Goal: Navigation & Orientation: Understand site structure

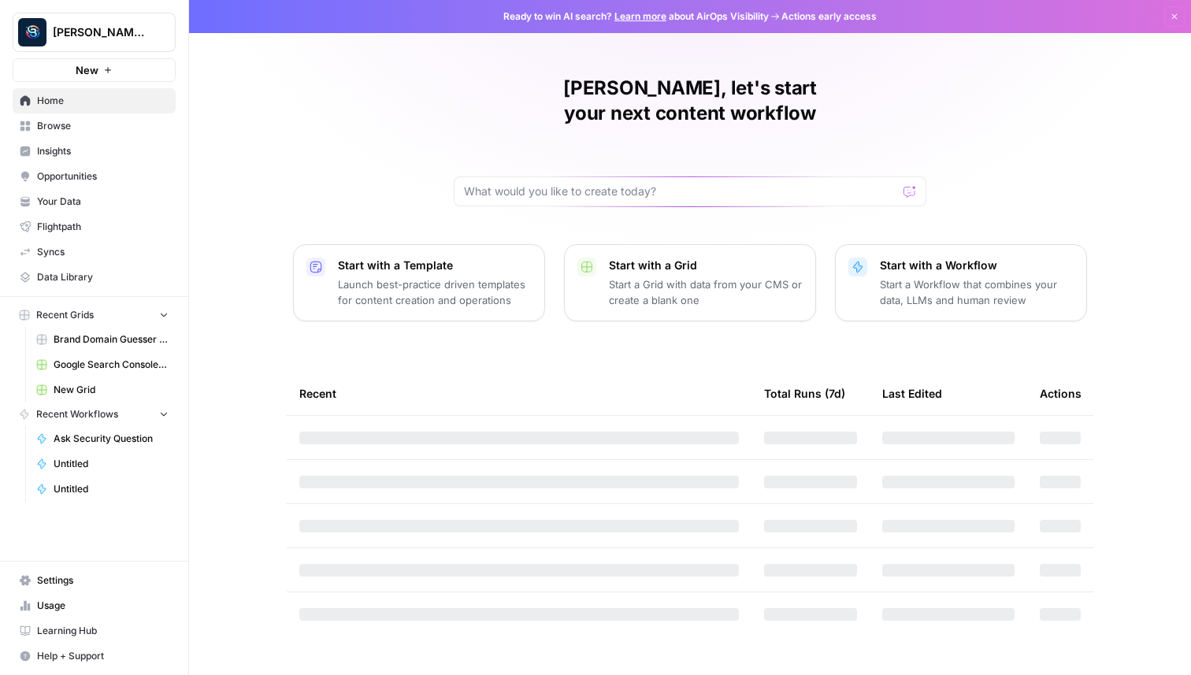
click at [76, 122] on span "Browse" at bounding box center [103, 126] width 132 height 14
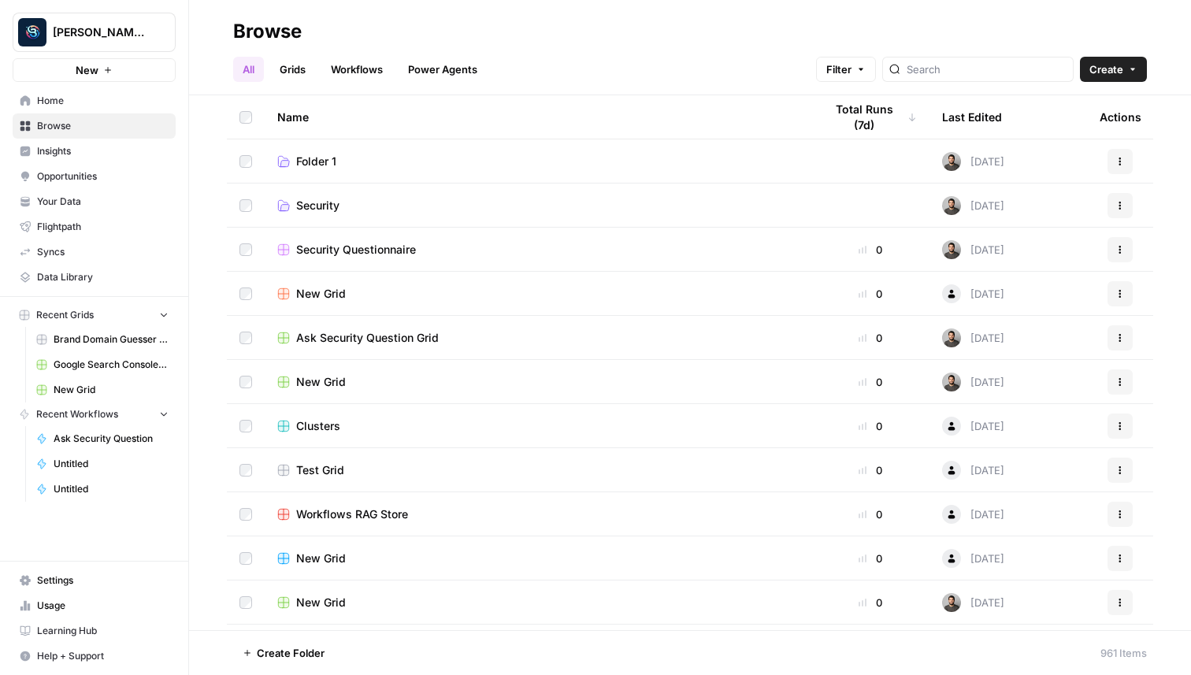
click at [306, 68] on link "Grids" at bounding box center [292, 69] width 45 height 25
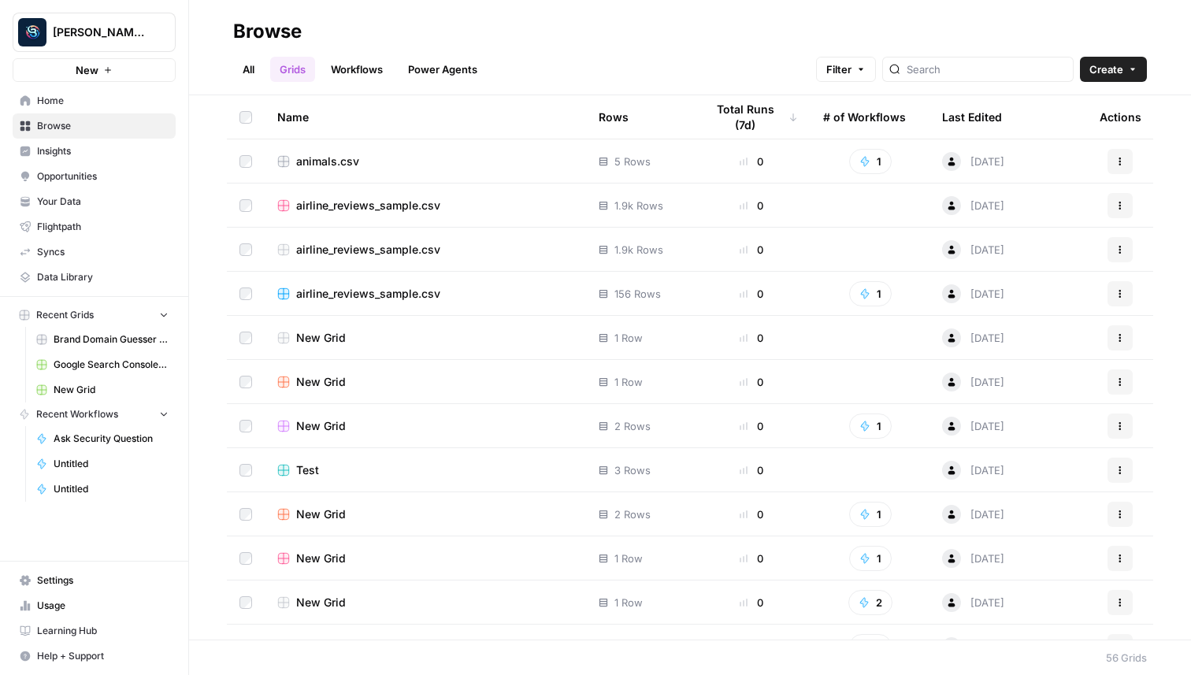
click at [368, 61] on link "Workflows" at bounding box center [356, 69] width 71 height 25
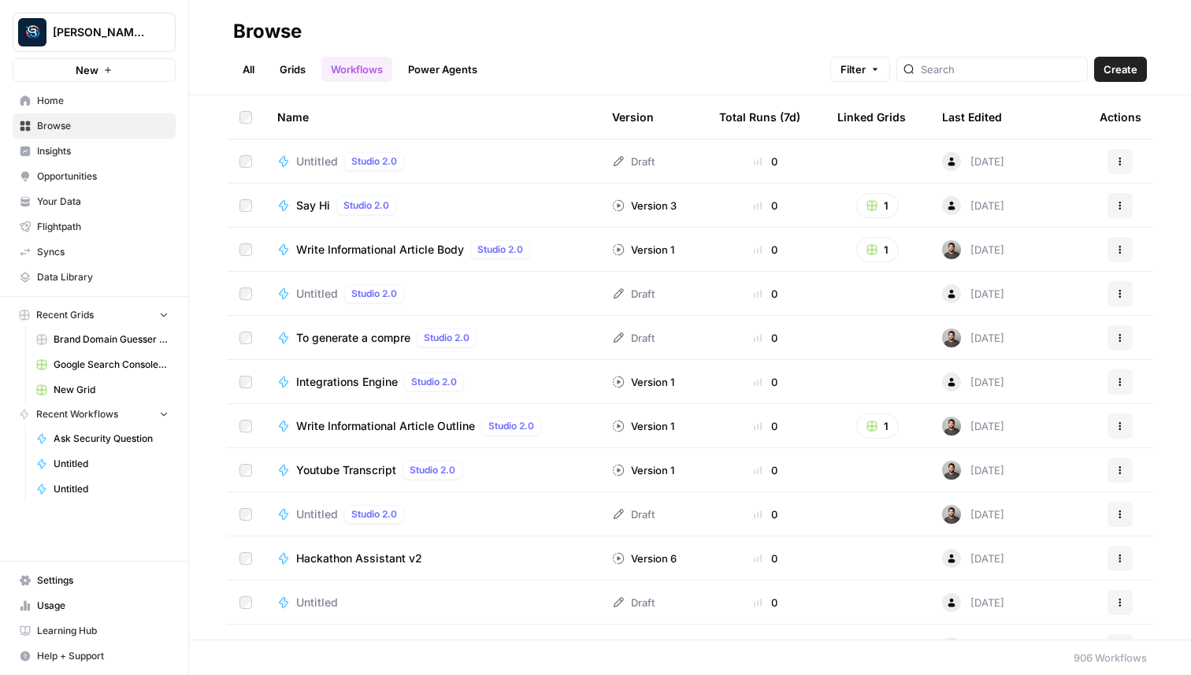
click at [436, 74] on link "Power Agents" at bounding box center [442, 69] width 88 height 25
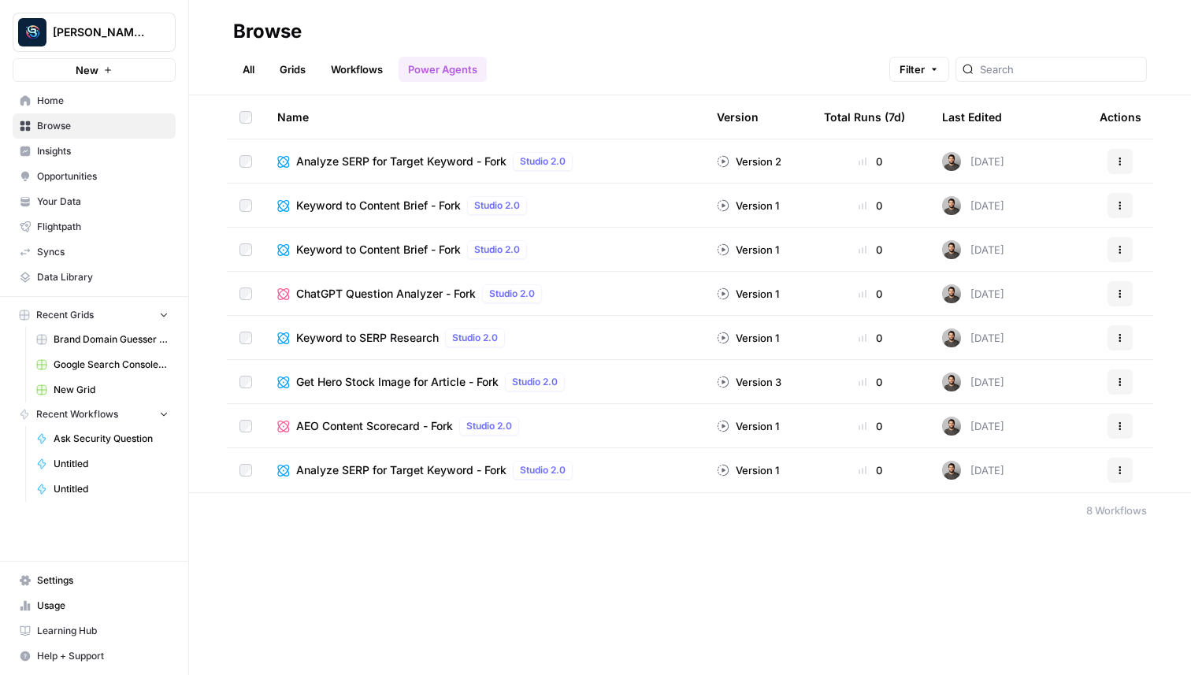
click at [63, 102] on span "Home" at bounding box center [103, 101] width 132 height 14
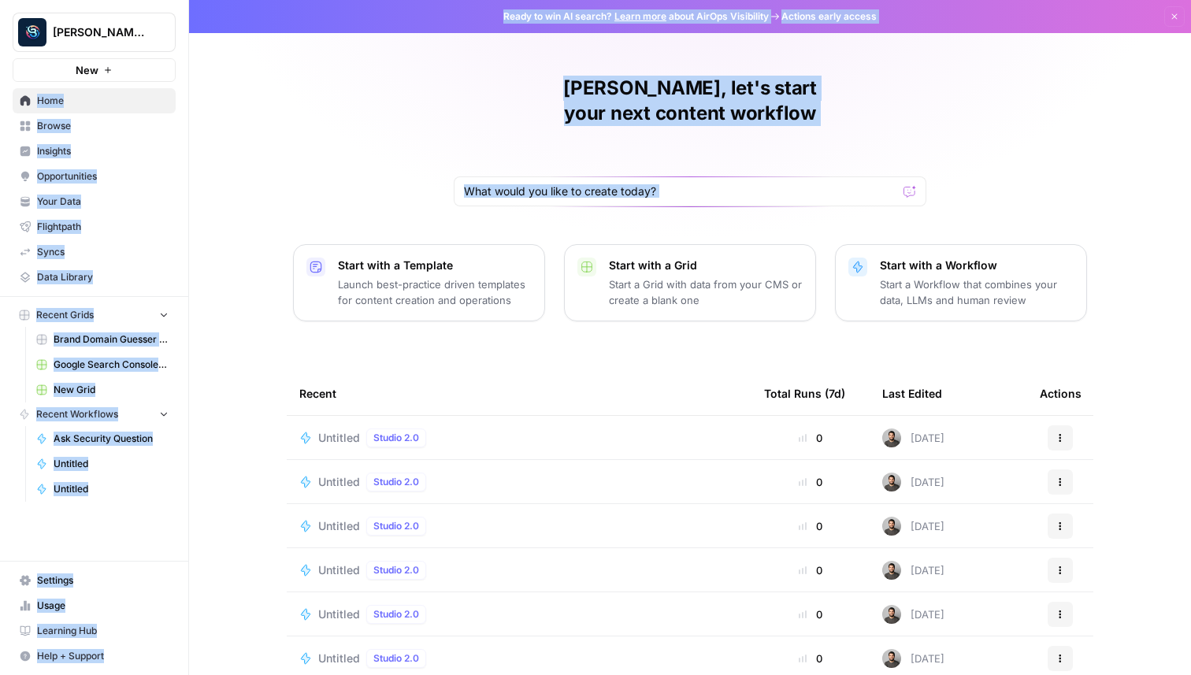
drag, startPoint x: 183, startPoint y: 154, endPoint x: 254, endPoint y: 170, distance: 72.8
click at [254, 170] on div "[PERSON_NAME] Personal New Home Browse Insights Opportunities Your Data Flightp…" at bounding box center [595, 337] width 1191 height 675
click at [255, 170] on div "[PERSON_NAME], let's start your next content workflow Start with a Template Lau…" at bounding box center [690, 375] width 1002 height 750
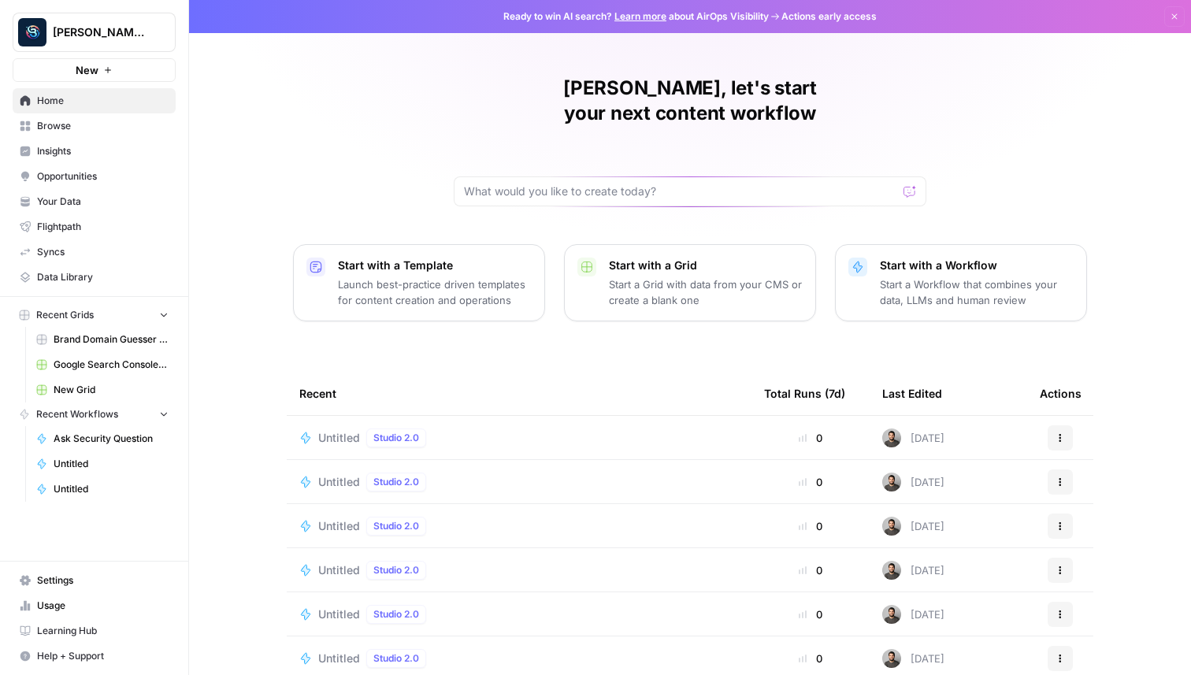
click at [188, 32] on icon "button" at bounding box center [191, 31] width 11 height 11
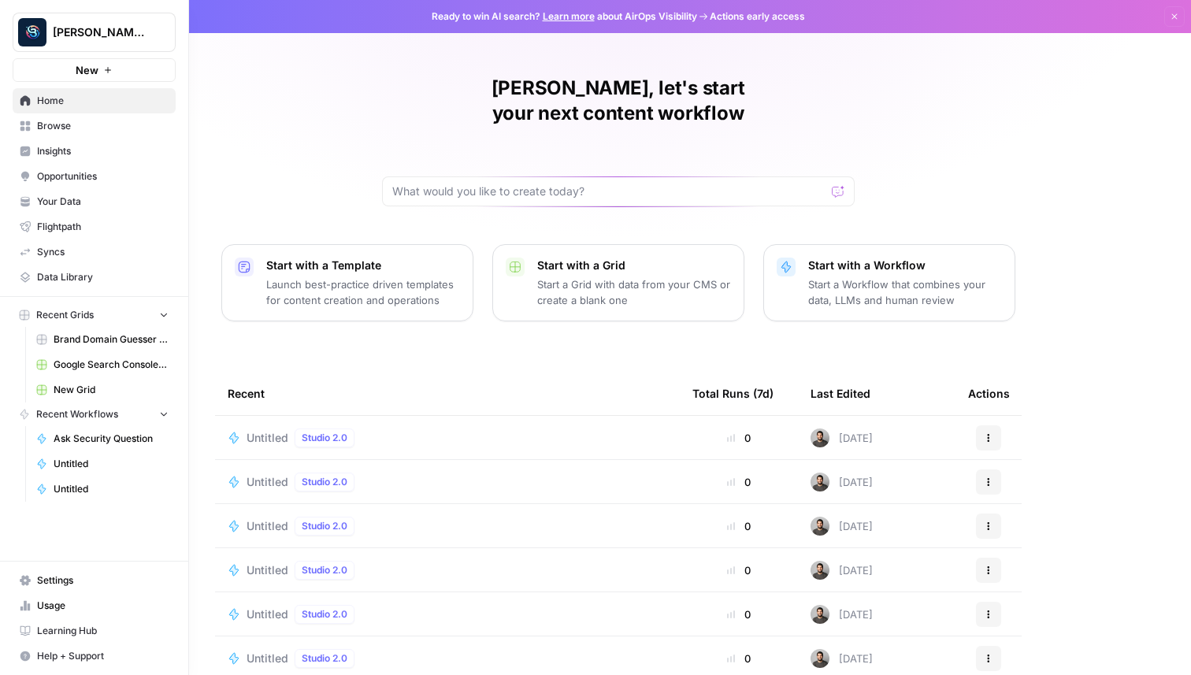
click at [191, 32] on icon "button" at bounding box center [191, 31] width 11 height 11
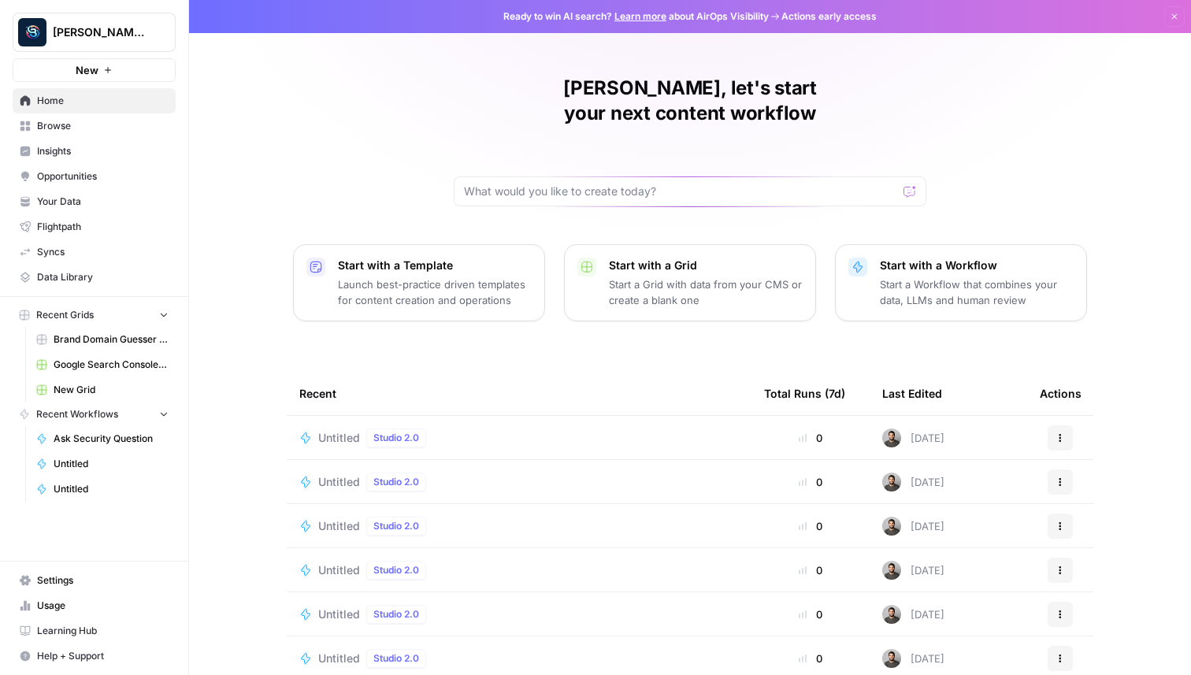
click at [1174, 11] on button "Dismiss" at bounding box center [1174, 16] width 20 height 20
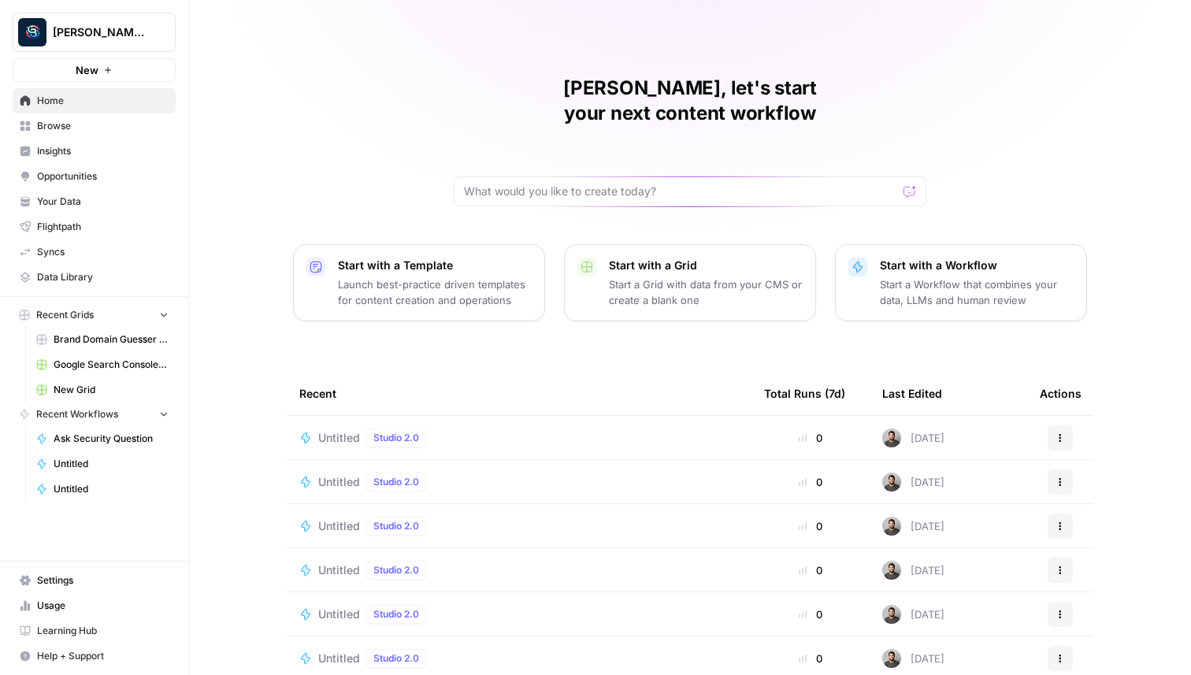
click at [97, 128] on span "Browse" at bounding box center [103, 126] width 132 height 14
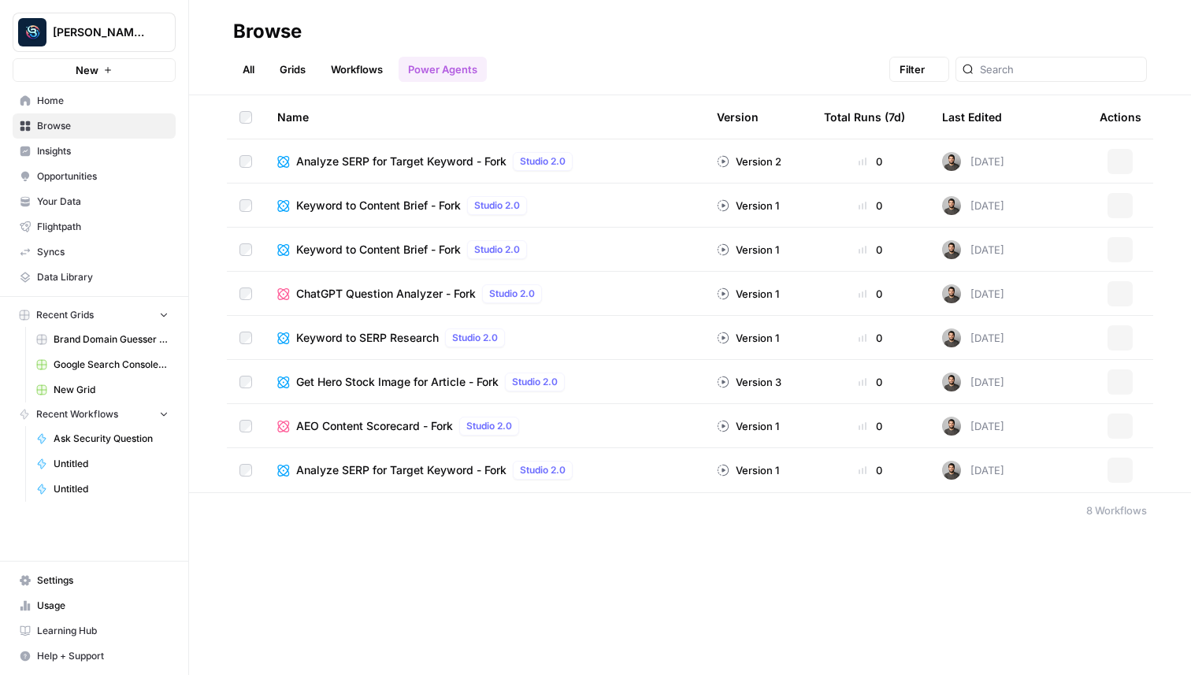
click at [96, 151] on span "Insights" at bounding box center [103, 151] width 132 height 14
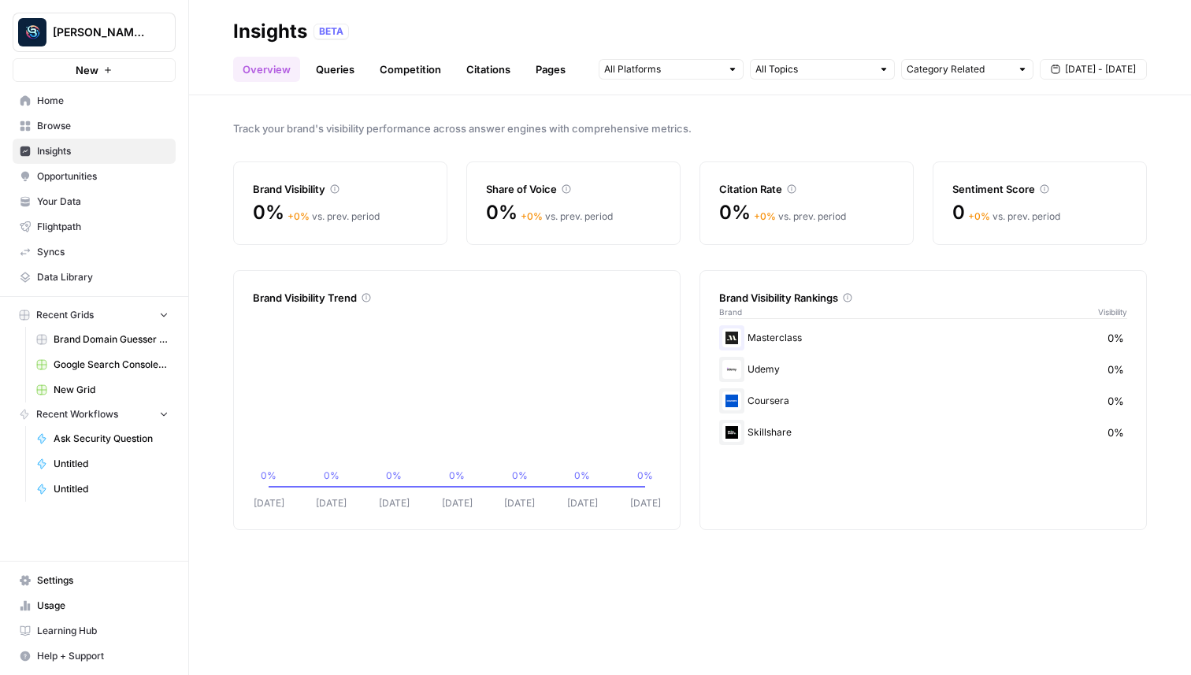
click at [83, 169] on span "Opportunities" at bounding box center [103, 176] width 132 height 14
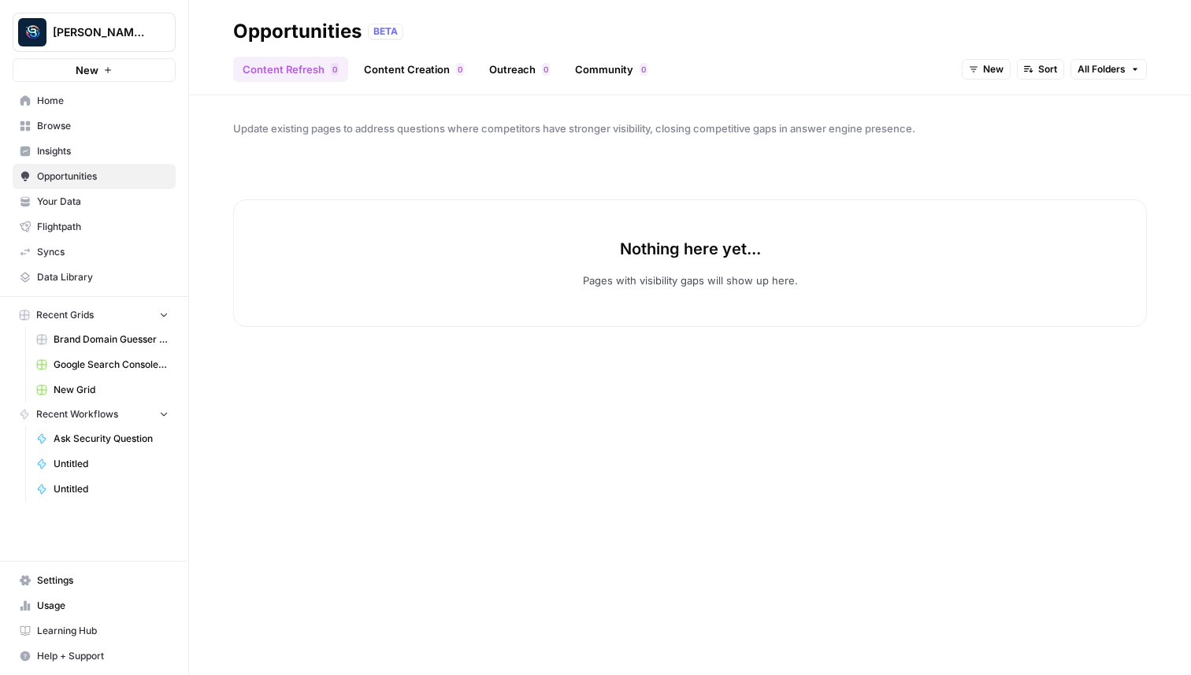
click at [66, 199] on span "Your Data" at bounding box center [103, 202] width 132 height 14
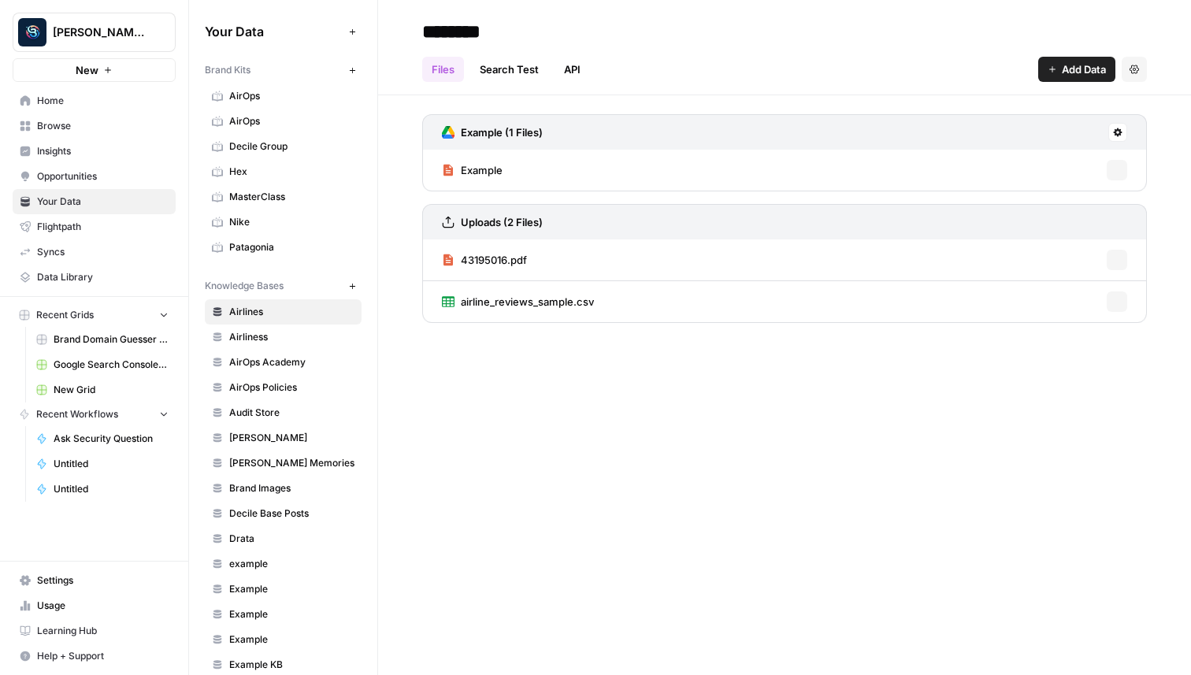
click at [60, 232] on span "Flightpath" at bounding box center [103, 227] width 132 height 14
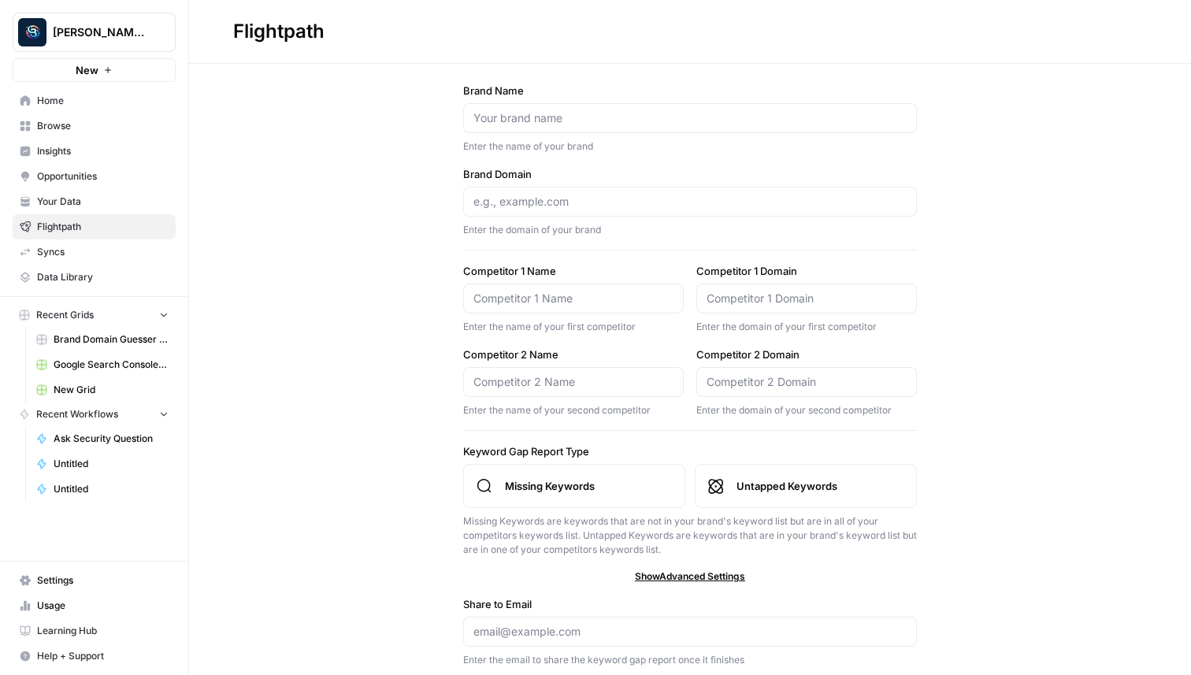
click at [60, 261] on link "Syncs" at bounding box center [94, 251] width 163 height 25
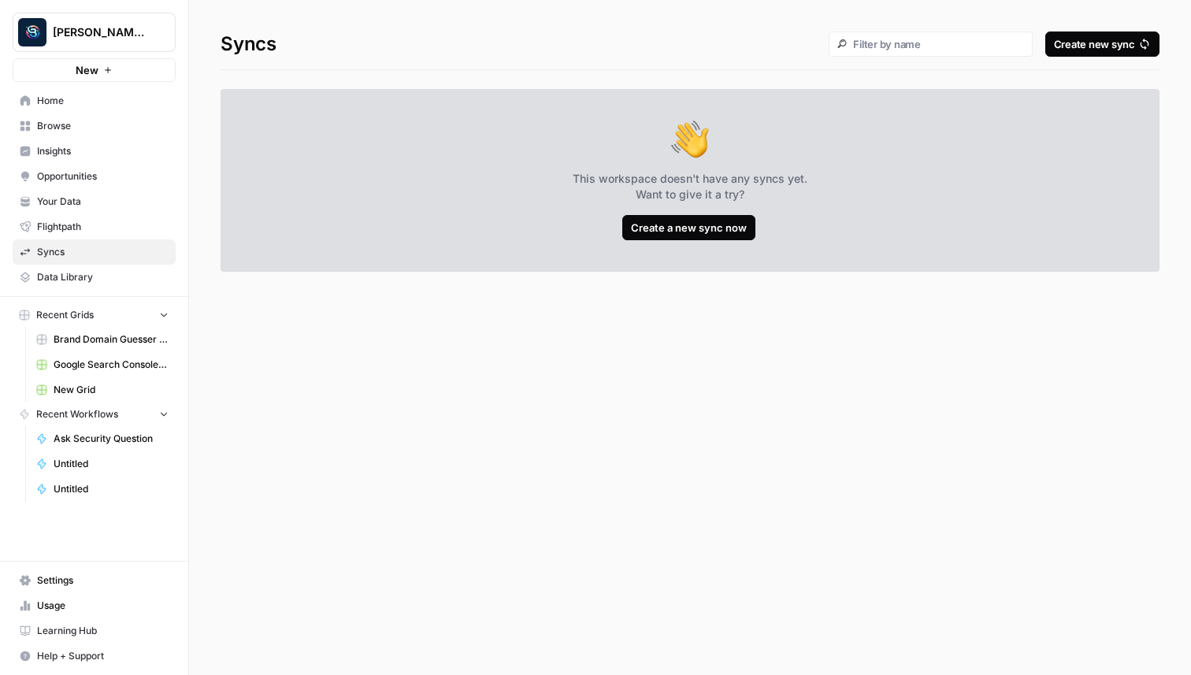
click at [91, 284] on link "Data Library" at bounding box center [94, 277] width 163 height 25
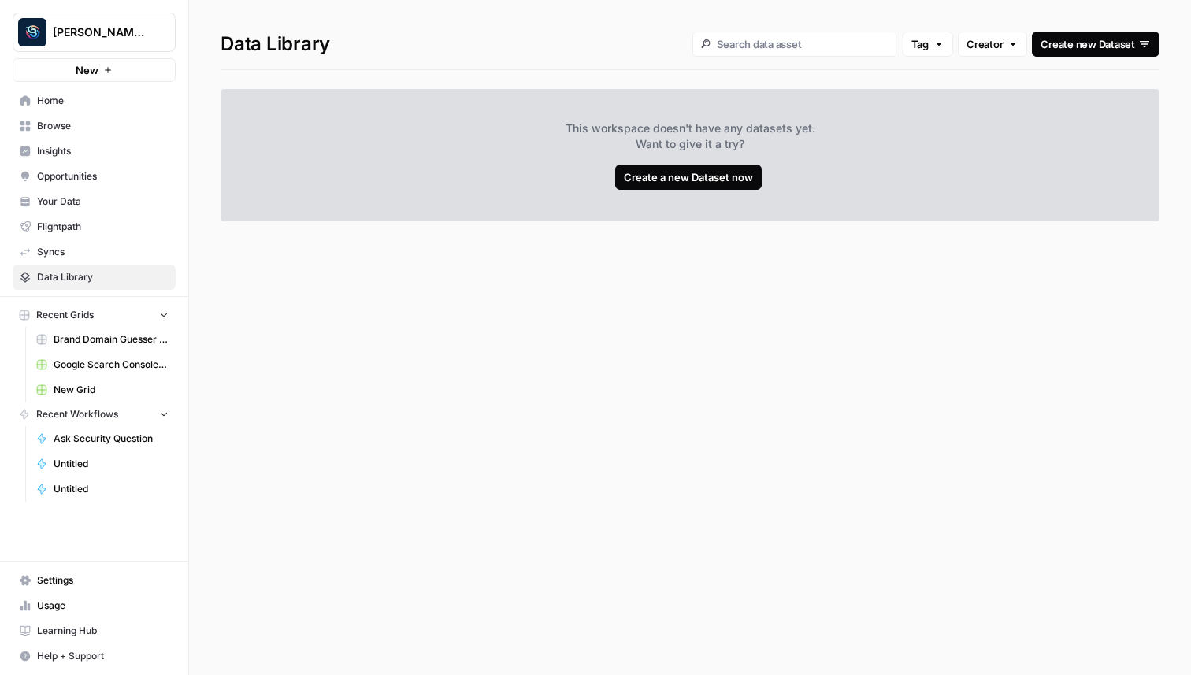
click at [83, 106] on span "Home" at bounding box center [103, 101] width 132 height 14
